Goal: Information Seeking & Learning: Learn about a topic

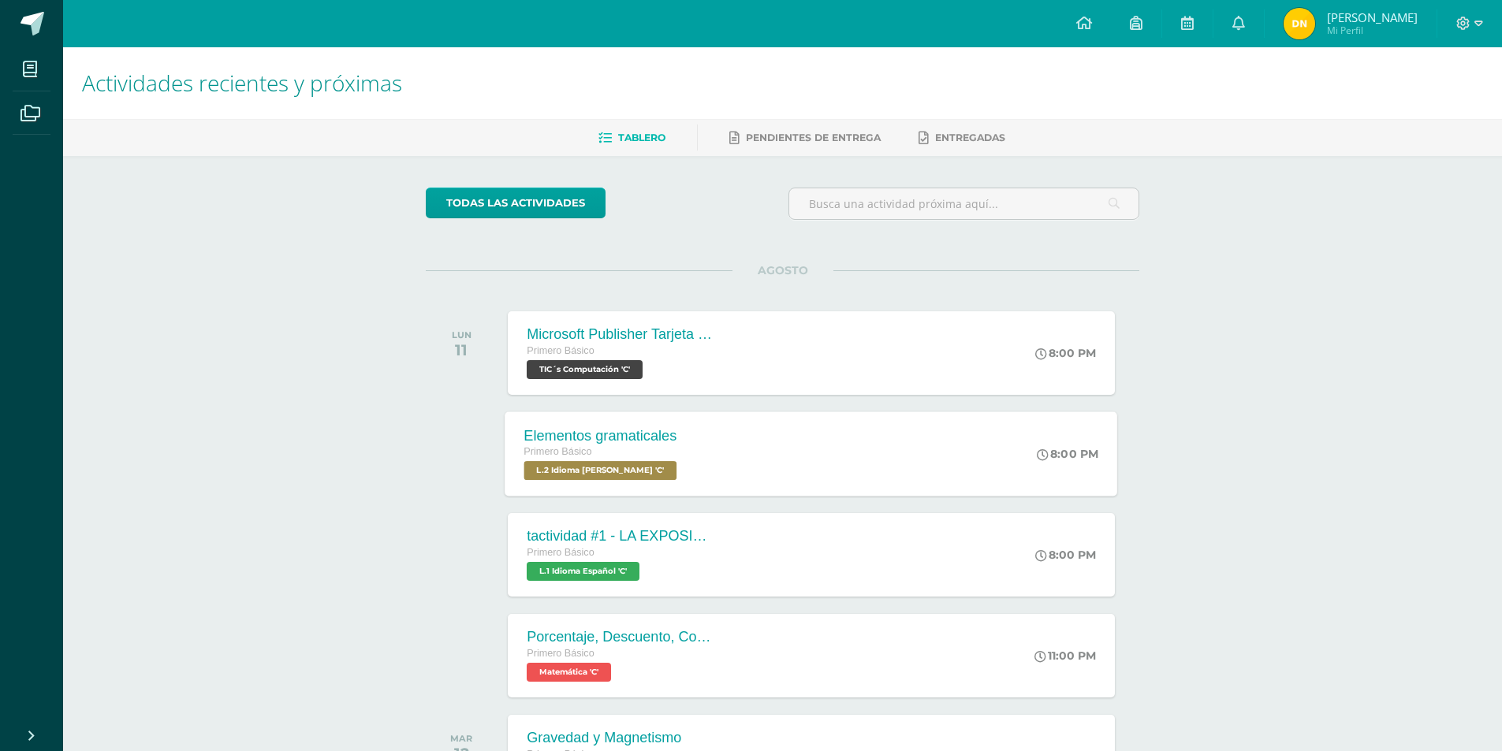
click at [609, 463] on span "L.2 Idioma [PERSON_NAME] 'C'" at bounding box center [600, 470] width 153 height 19
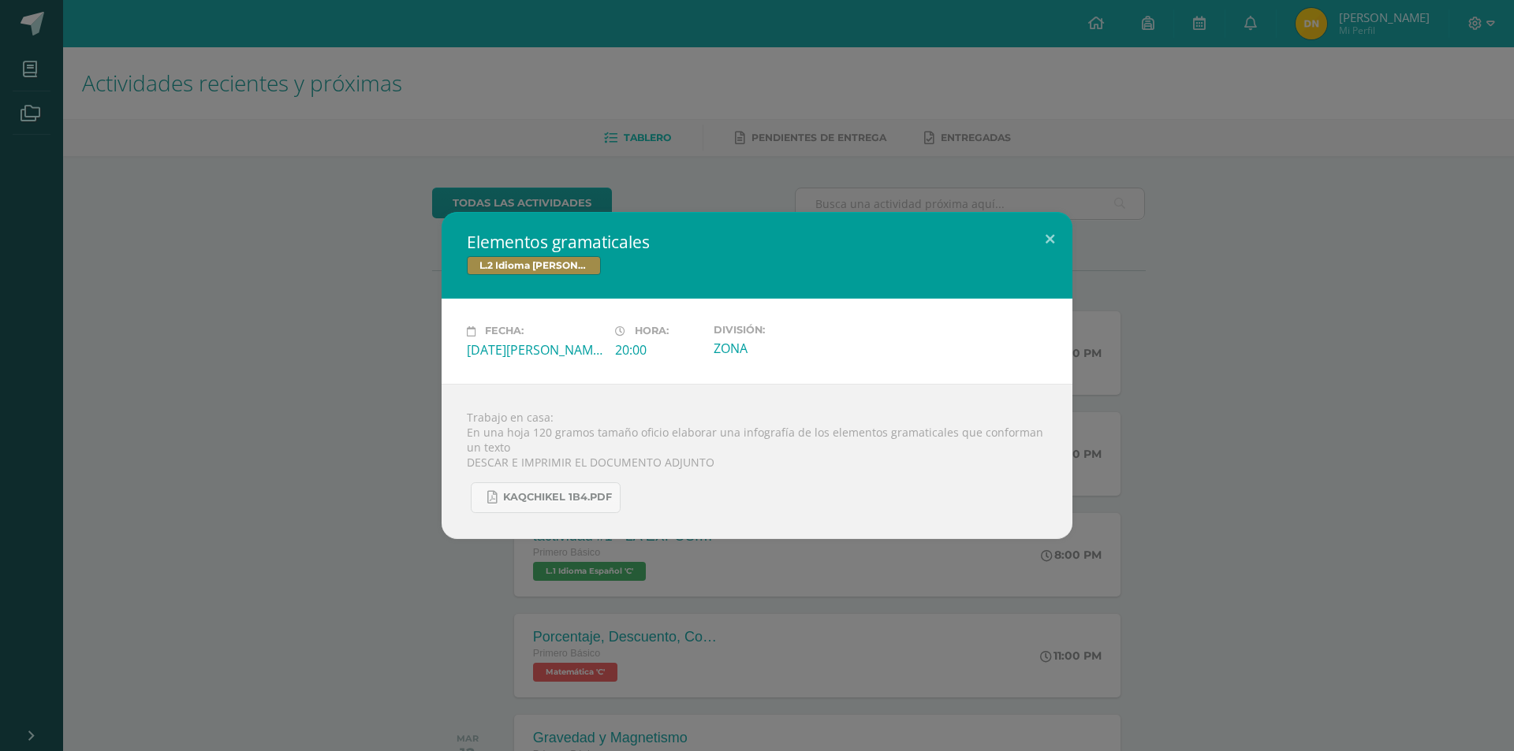
click at [1222, 579] on div "Elementos gramaticales L.2 Idioma [PERSON_NAME] Fecha: [DATE][PERSON_NAME] Hora…" at bounding box center [757, 375] width 1514 height 751
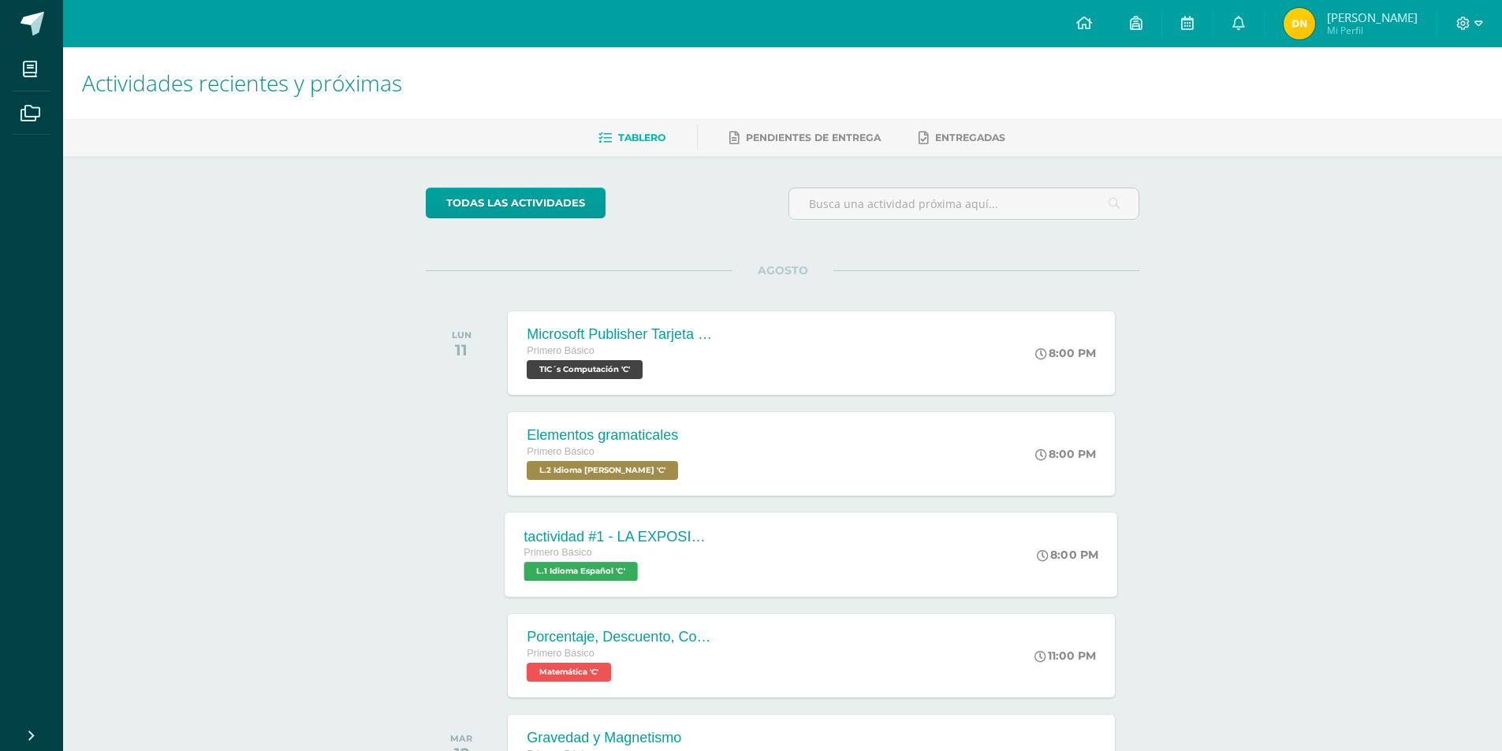
click at [612, 581] on span "L.1 Idioma Español 'C'" at bounding box center [581, 571] width 114 height 19
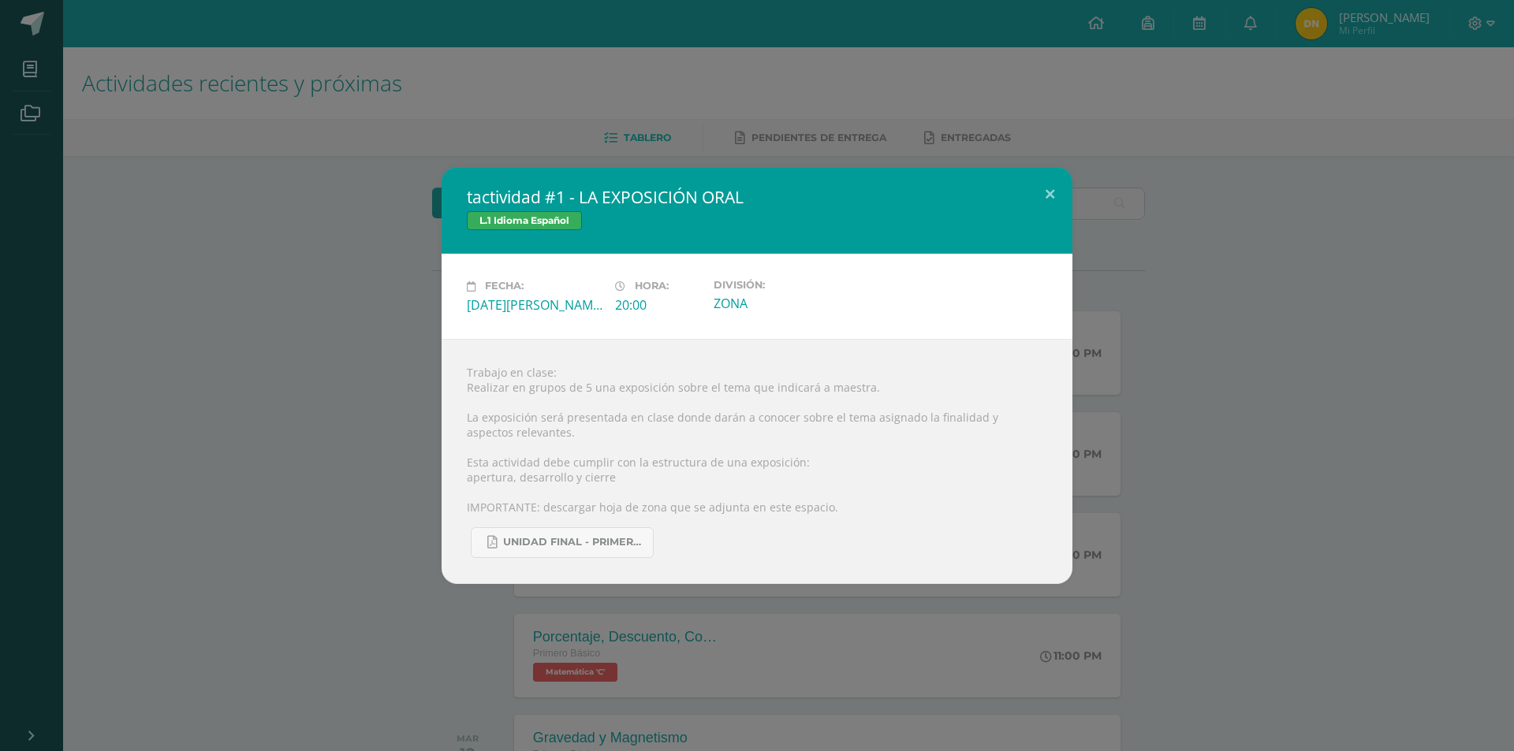
click at [935, 714] on div "tactividad #1 - LA EXPOSICIÓN ORAL L.1 Idioma Español Fecha: [DATE][PERSON_NAME…" at bounding box center [757, 375] width 1514 height 751
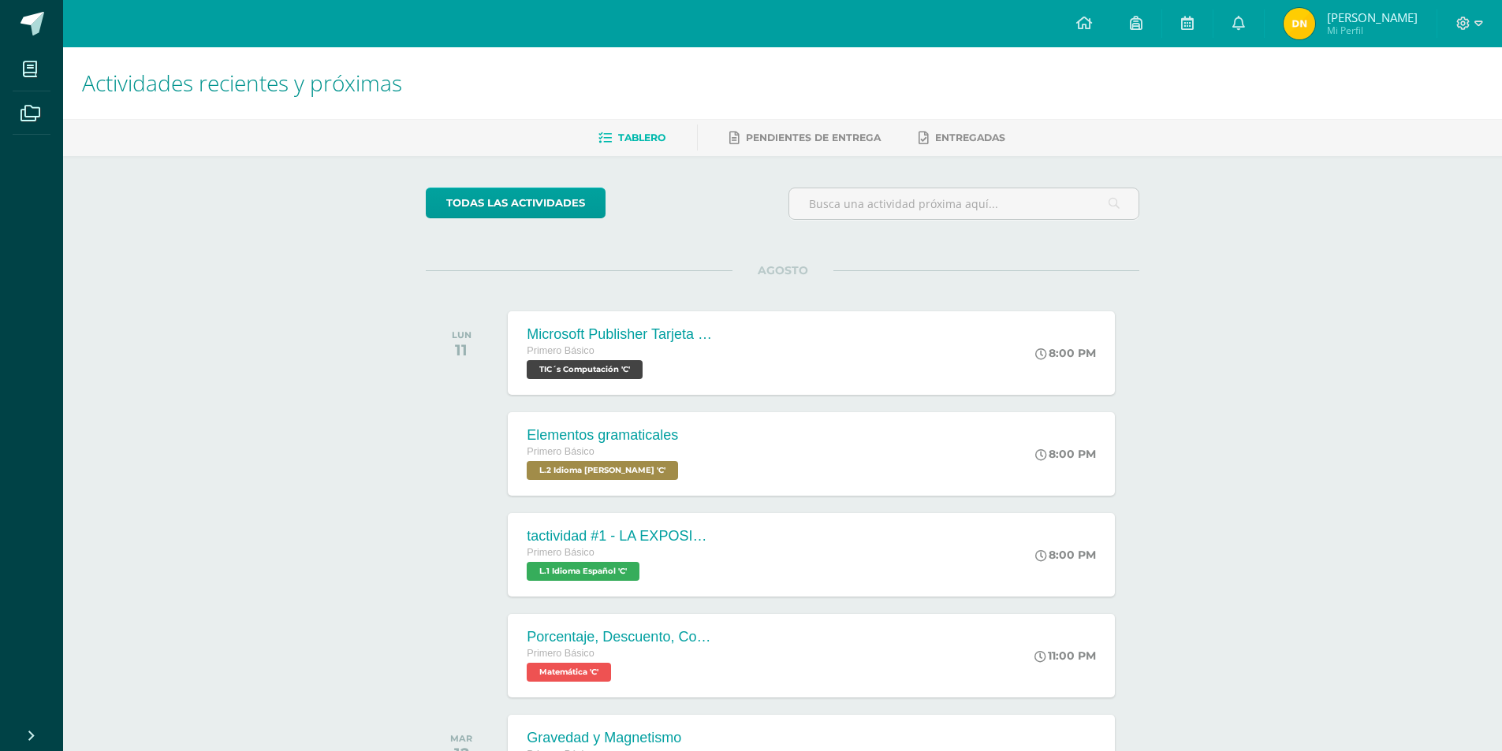
scroll to position [237, 0]
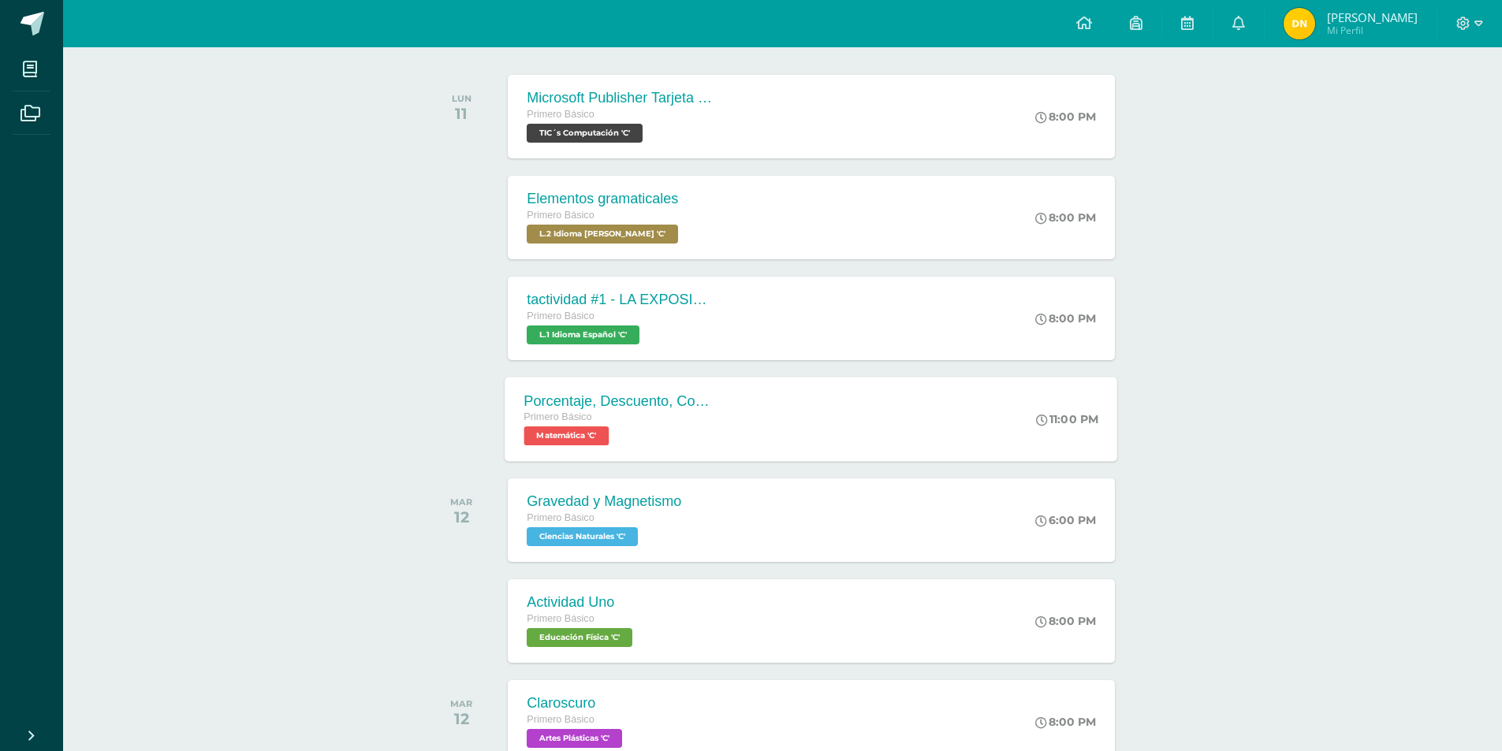
click at [583, 441] on span "Matemática 'C'" at bounding box center [566, 436] width 85 height 19
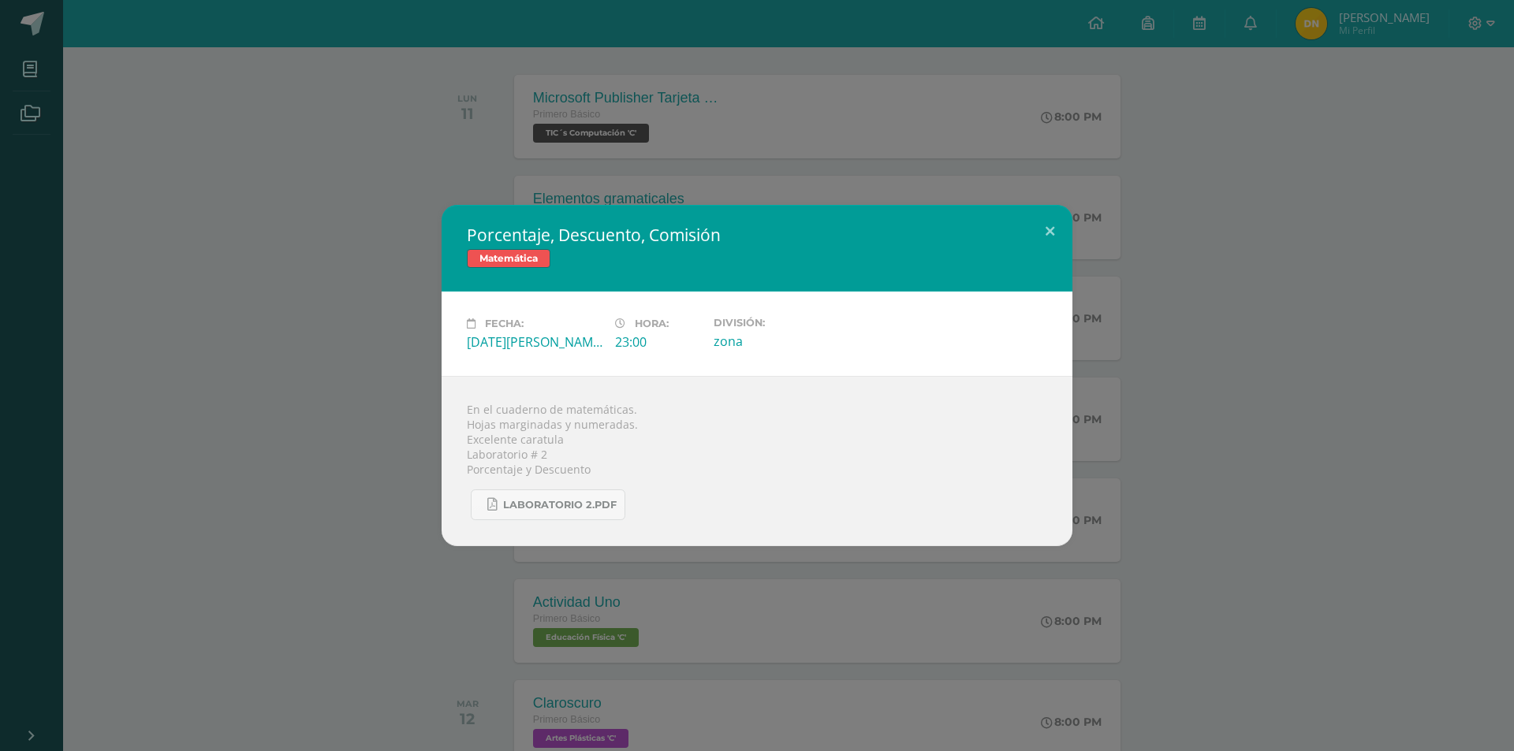
click at [978, 585] on div "Porcentaje, Descuento, Comisión Matemática Fecha: [DATE][PERSON_NAME] Hora: 23:…" at bounding box center [757, 375] width 1514 height 751
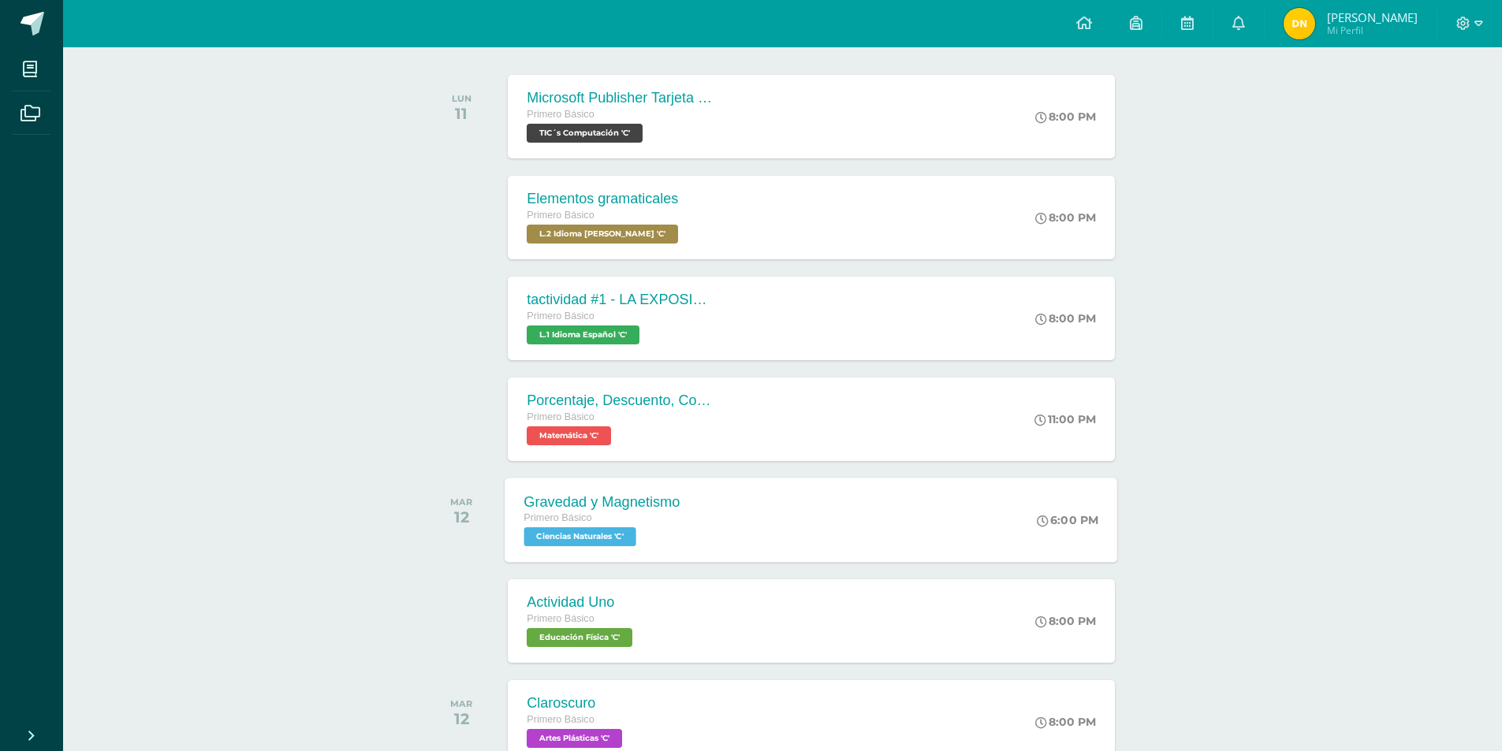
click at [622, 551] on div "Gravedad y Magnetismo Primero Básico Ciencias Naturales 'C'" at bounding box center [602, 520] width 194 height 84
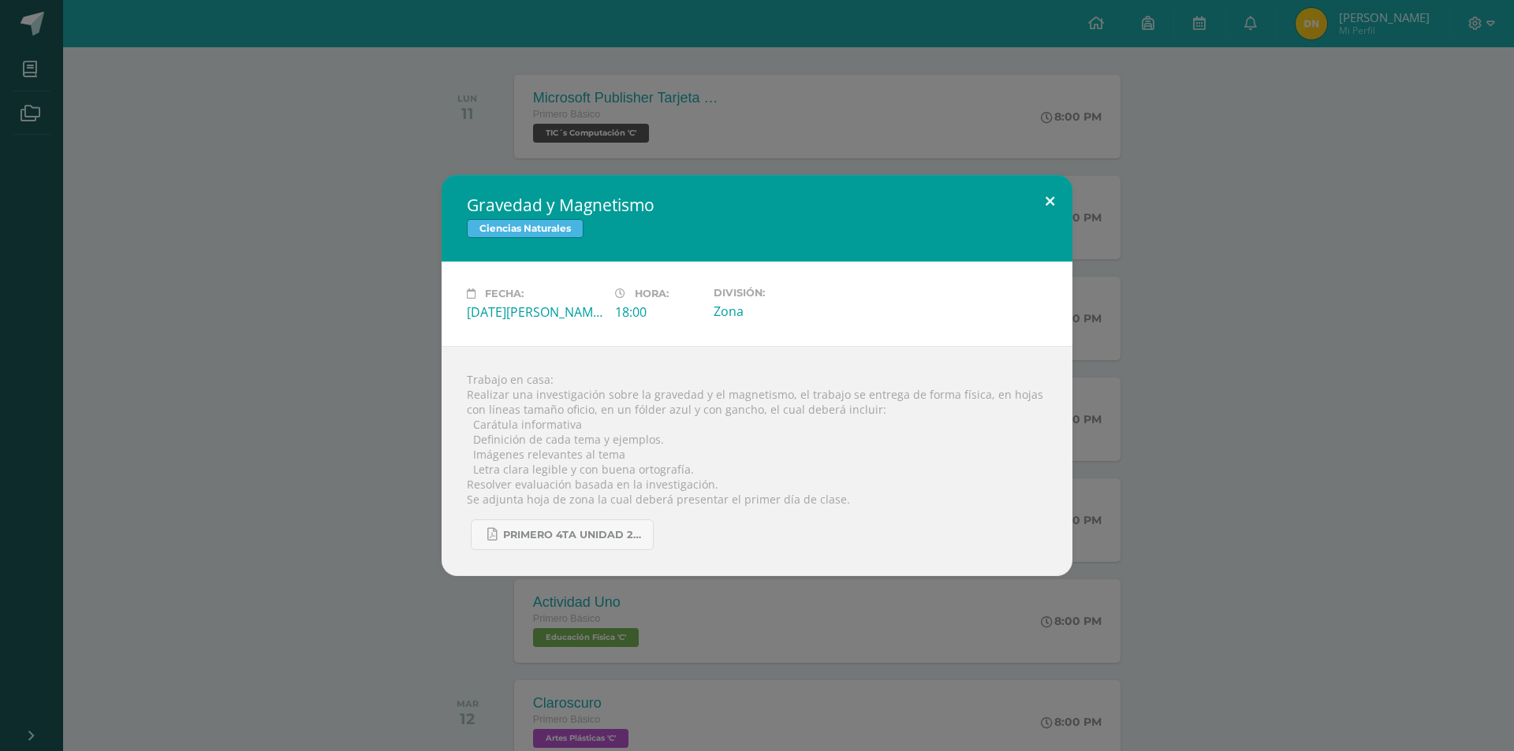
click at [1031, 197] on button at bounding box center [1049, 202] width 45 height 54
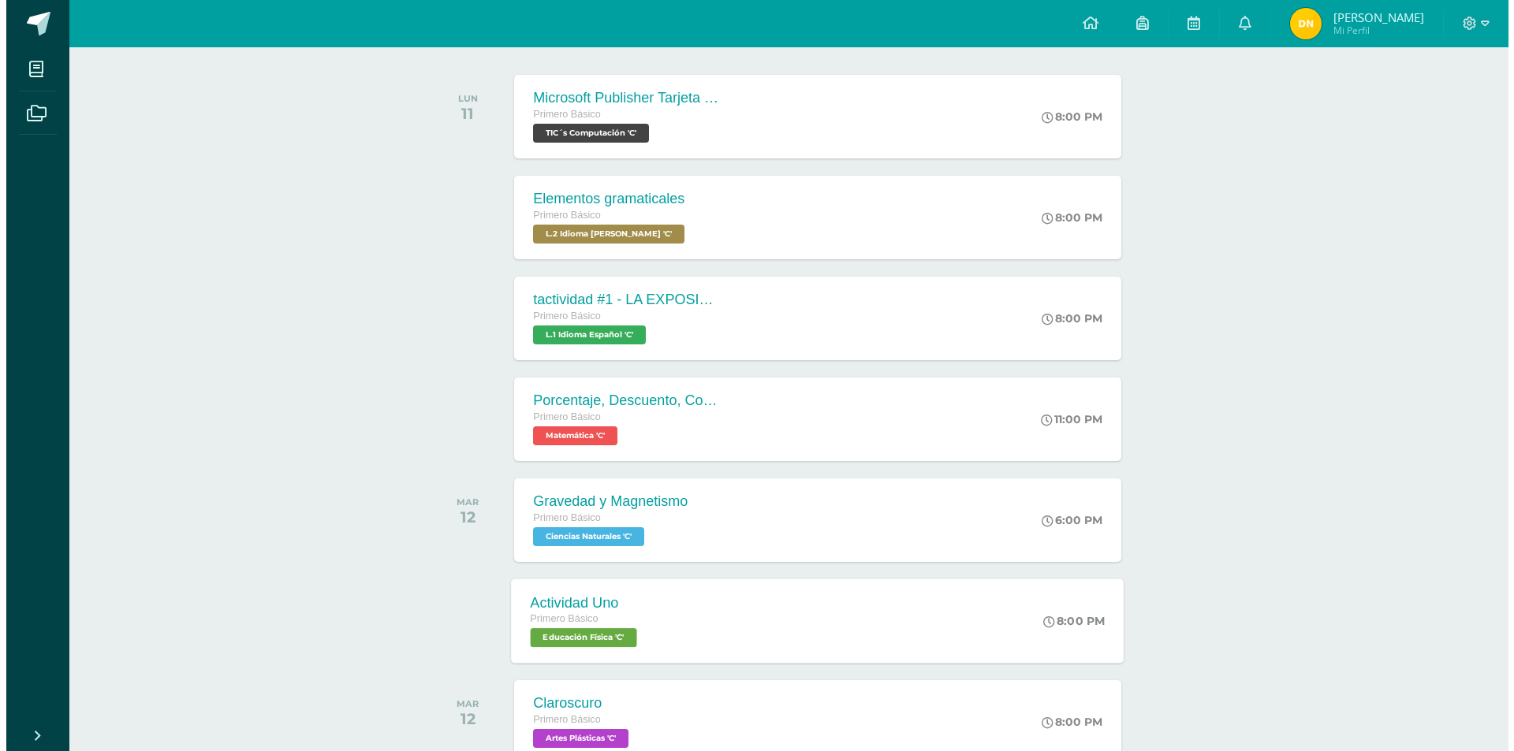
scroll to position [473, 0]
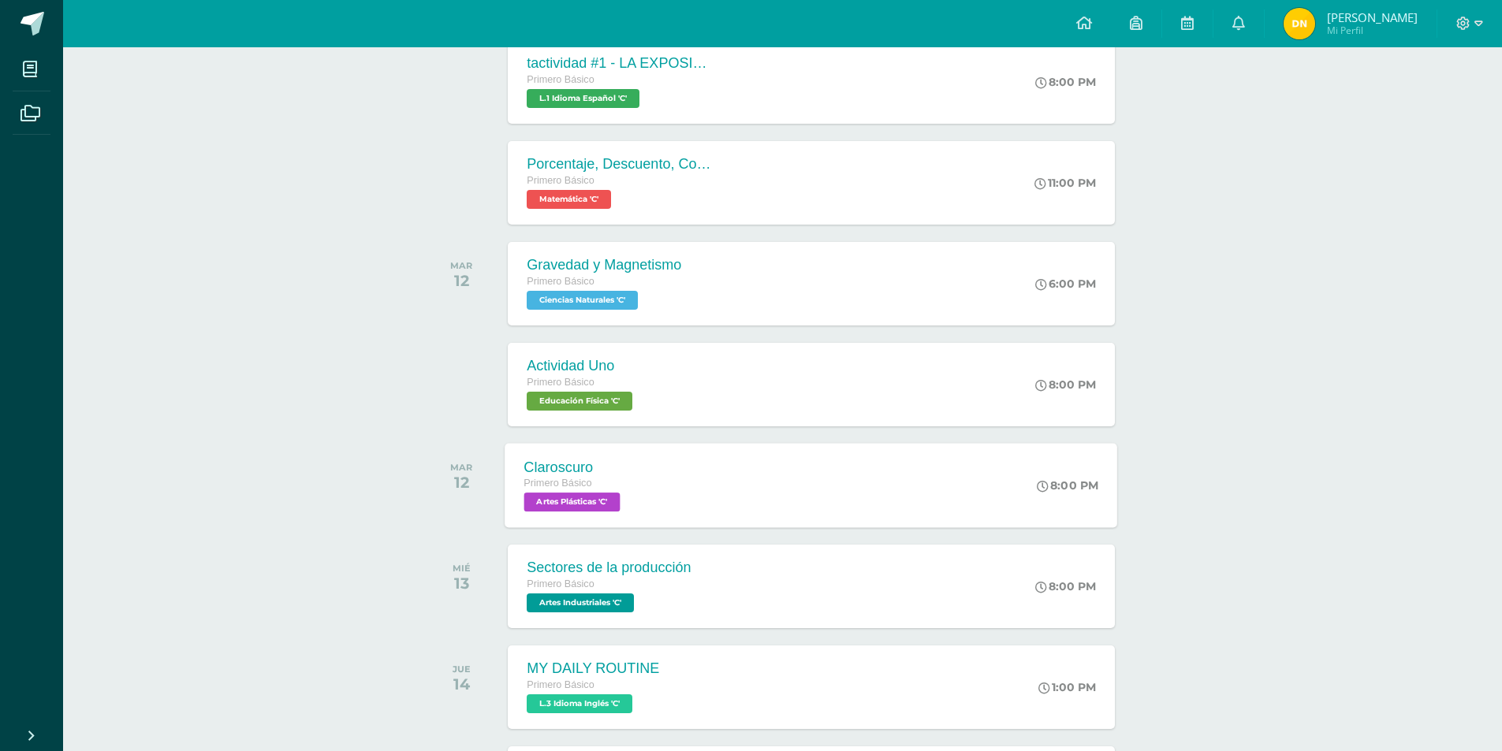
click at [602, 515] on div "Claroscuro Primero Básico Artes Plásticas 'C'" at bounding box center [574, 485] width 139 height 84
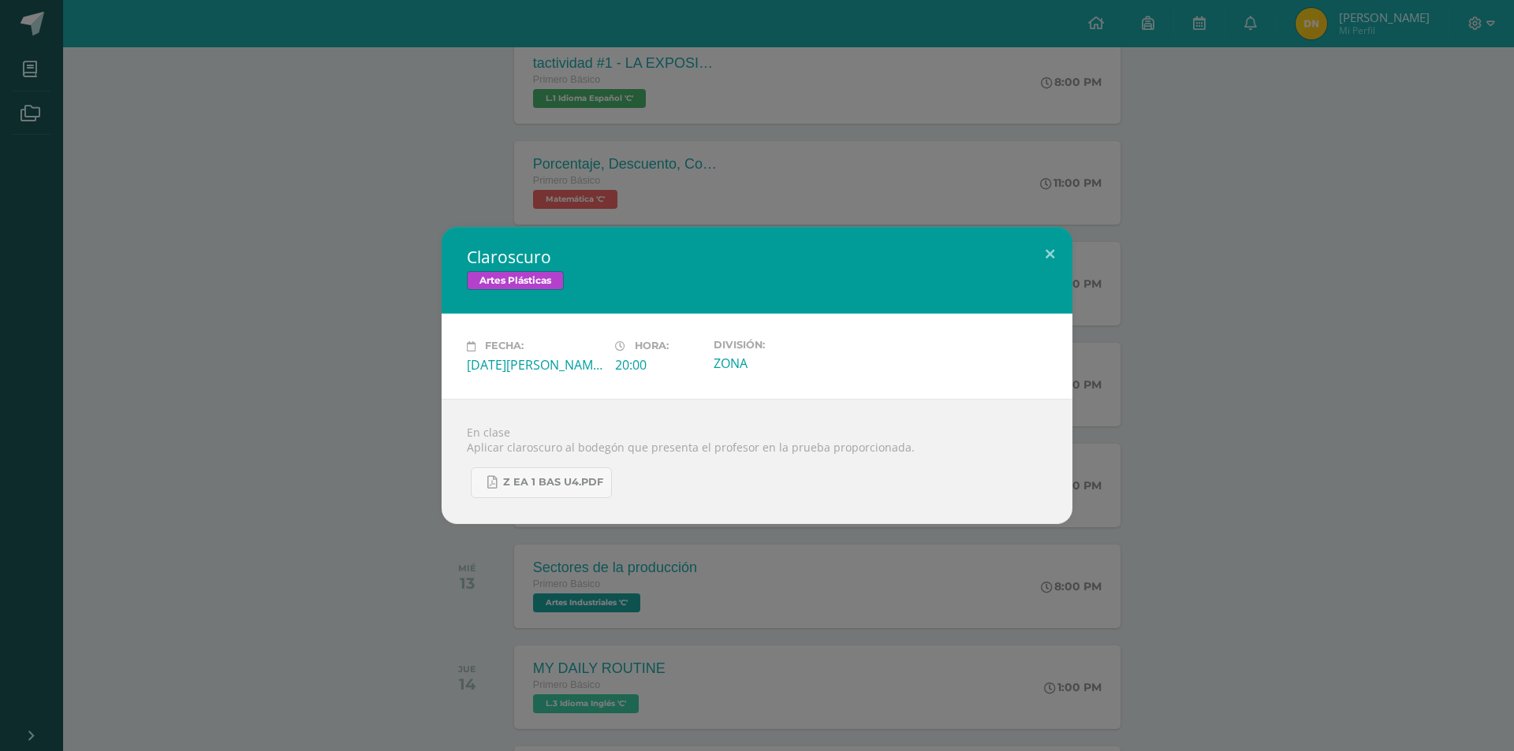
click at [830, 634] on div "Claroscuro Artes Plásticas Fecha: [DATE][PERSON_NAME] Hora: 20:00 División: ZONA" at bounding box center [757, 375] width 1514 height 751
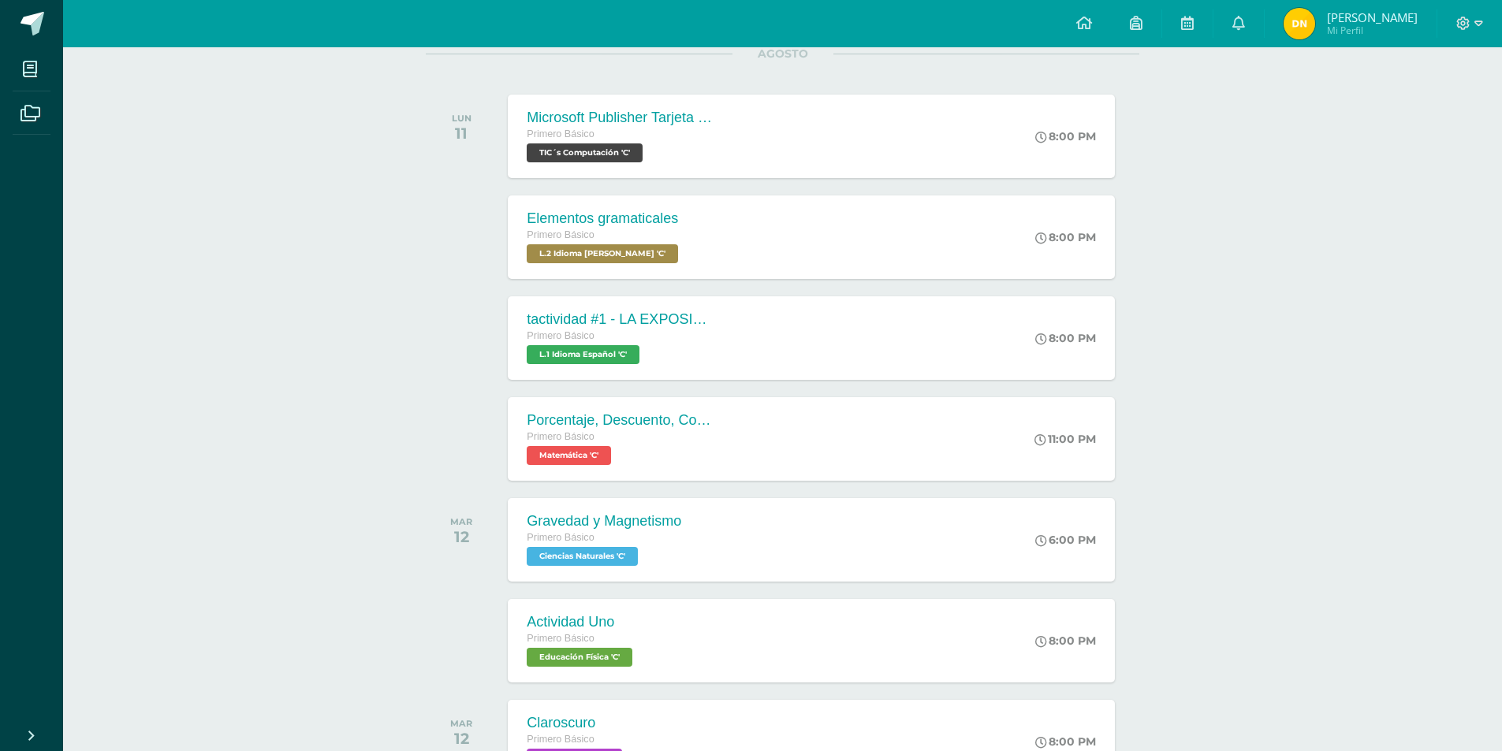
scroll to position [0, 0]
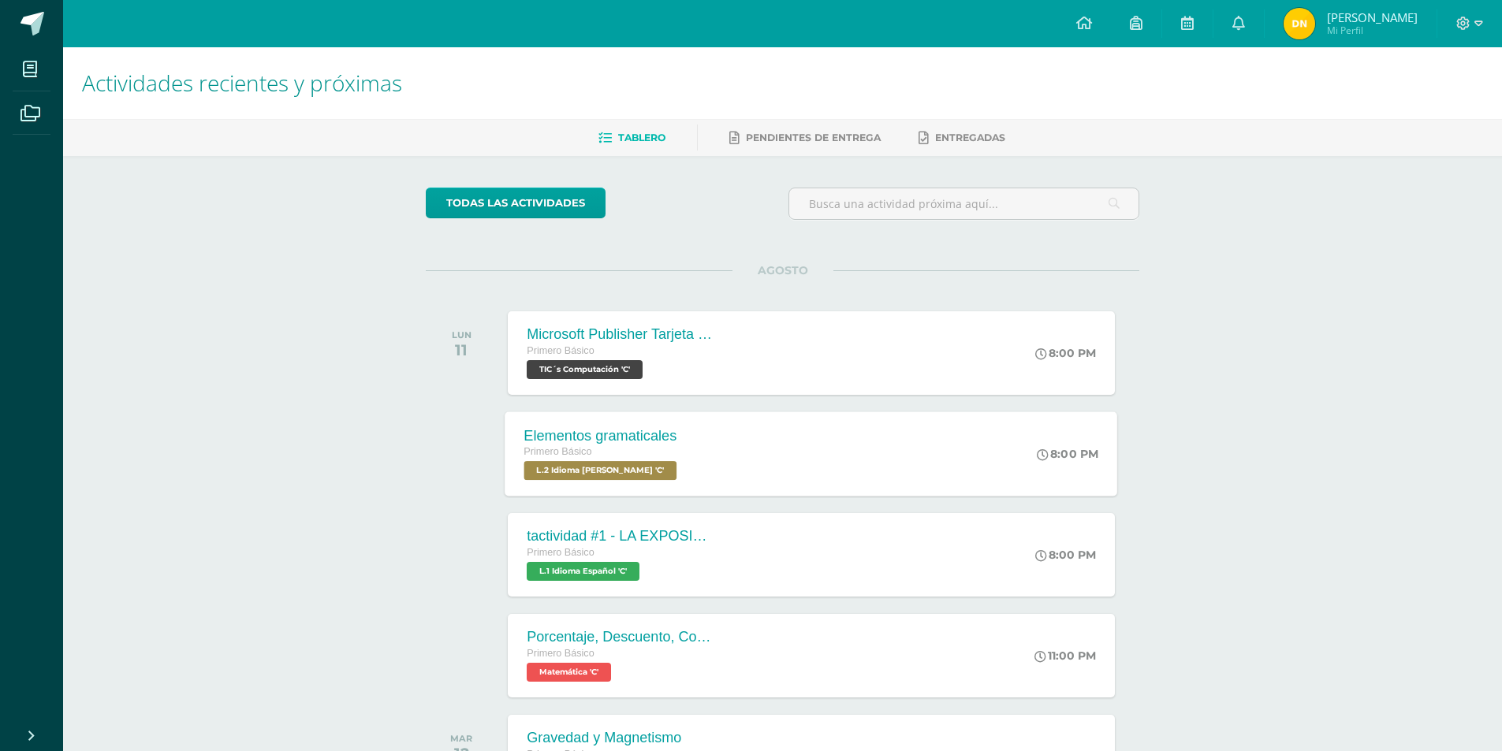
click at [636, 467] on span "L.2 Idioma [PERSON_NAME] 'C'" at bounding box center [600, 470] width 153 height 19
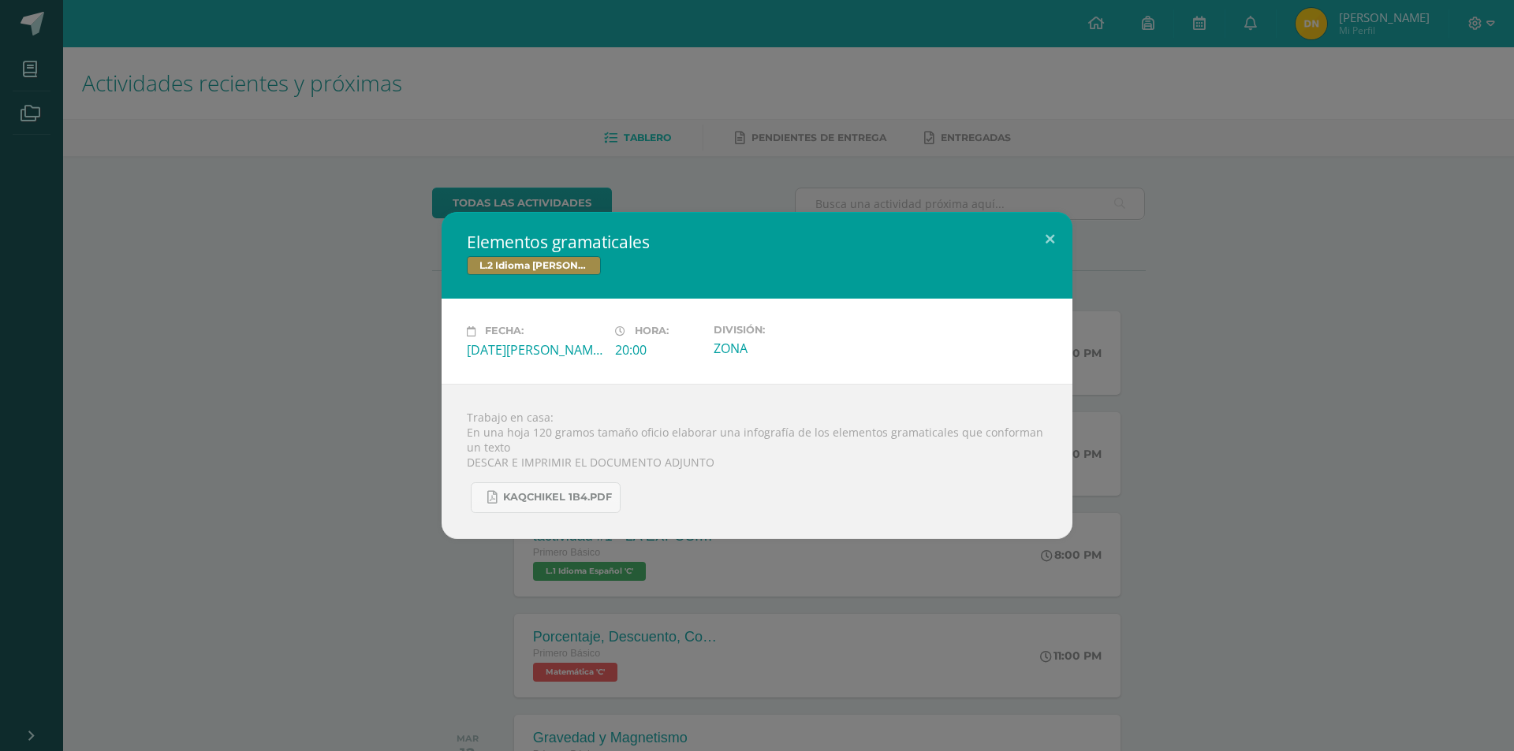
click at [1183, 569] on div "Elementos gramaticales L.2 Idioma [PERSON_NAME] Fecha: [DATE][PERSON_NAME] Hora…" at bounding box center [757, 375] width 1514 height 751
